Goal: Task Accomplishment & Management: Manage account settings

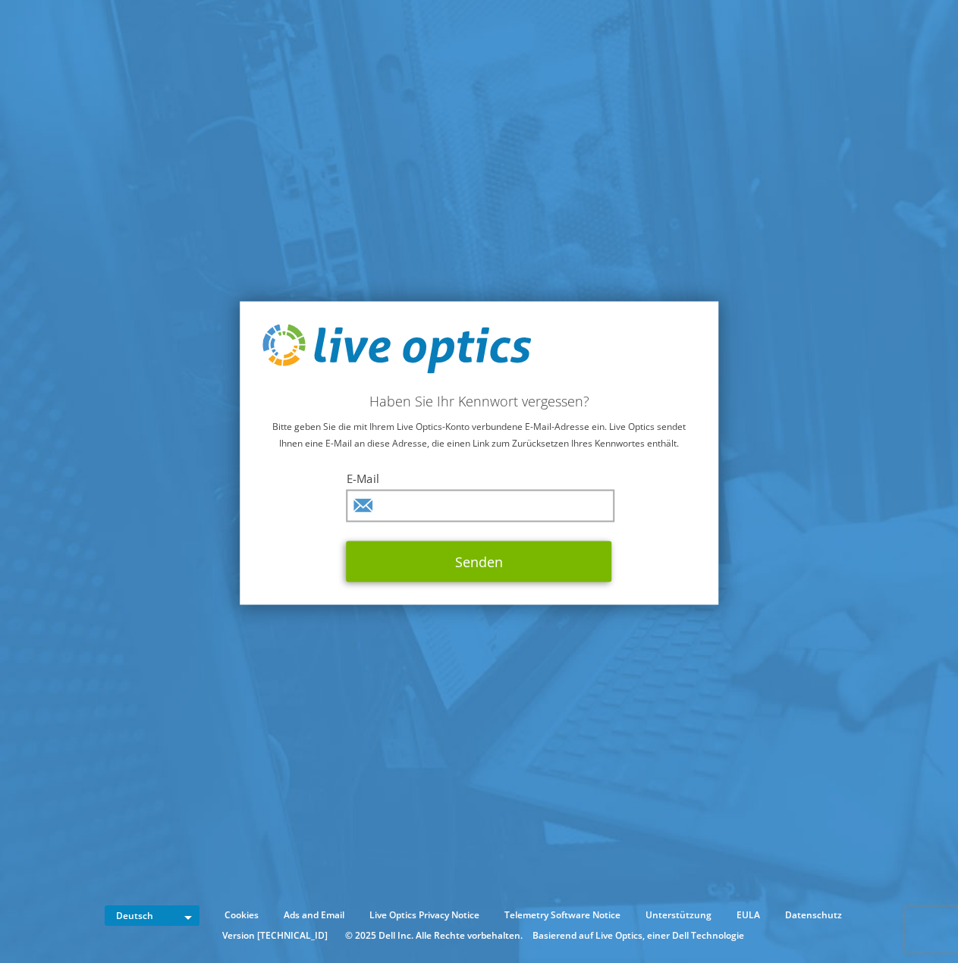
click at [458, 489] on div "E-Mail Senden" at bounding box center [480, 527] width 266 height 112
click at [454, 498] on input "text" at bounding box center [481, 506] width 269 height 33
type input "Harald.gilles@concat.de"
click at [470, 559] on button "Senden" at bounding box center [480, 562] width 266 height 41
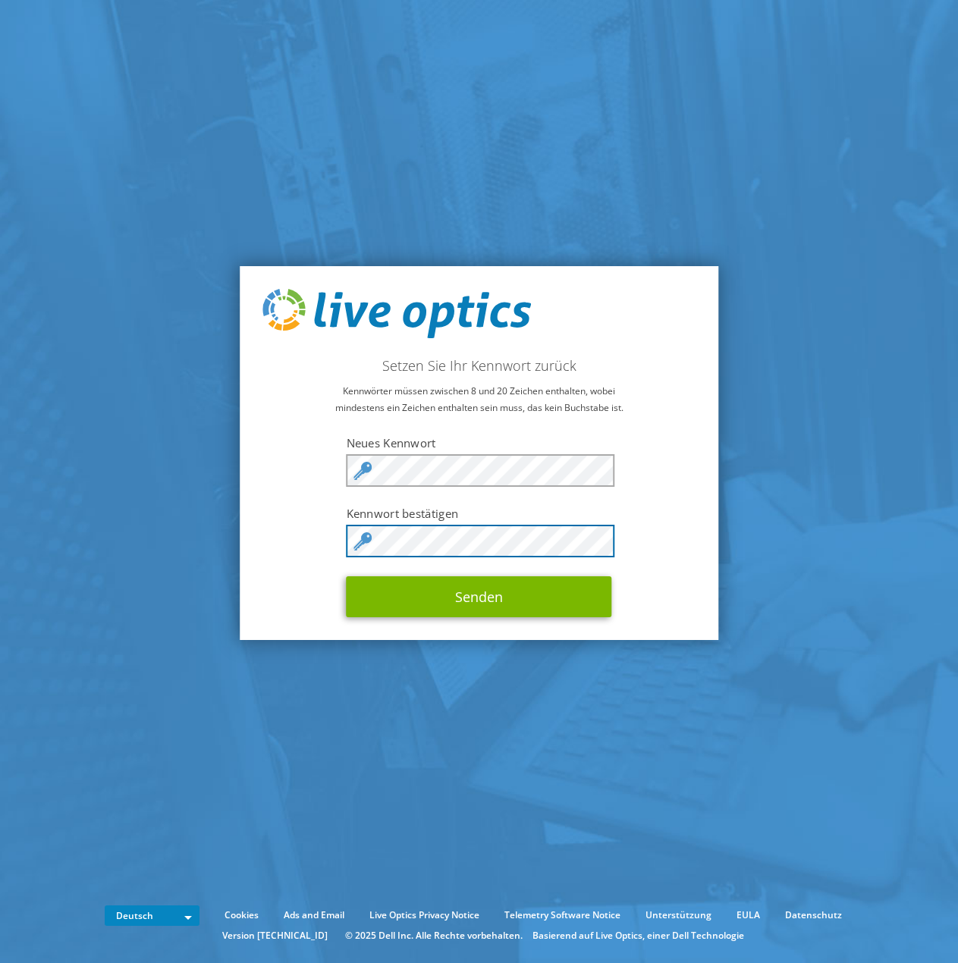
click at [347, 577] on button "Senden" at bounding box center [480, 597] width 266 height 41
